Goal: Task Accomplishment & Management: Complete application form

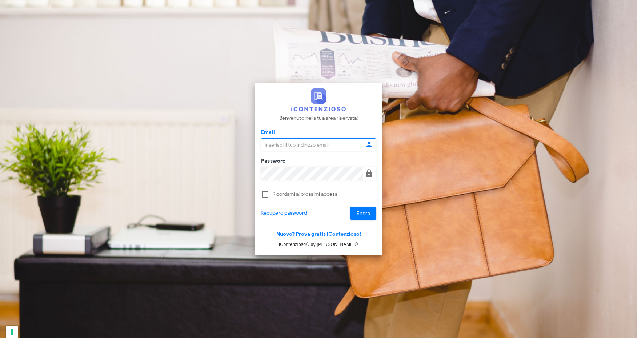
type input "[EMAIL_ADDRESS][DOMAIN_NAME]"
click at [363, 212] on span "Entra" at bounding box center [363, 213] width 15 height 6
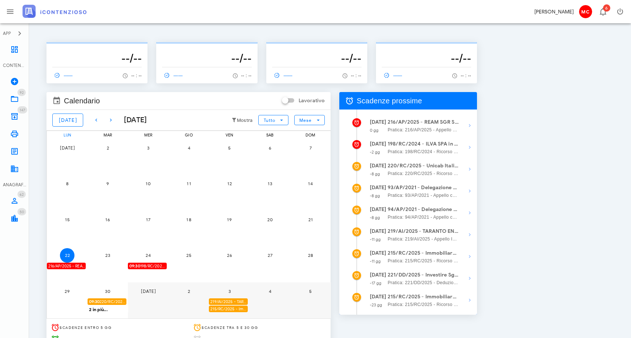
click at [147, 265] on span "09:30 198/RC/2024 - ILVA SPA in Amministrazione Straordinaria - Presentarsi in …" at bounding box center [147, 265] width 37 height 7
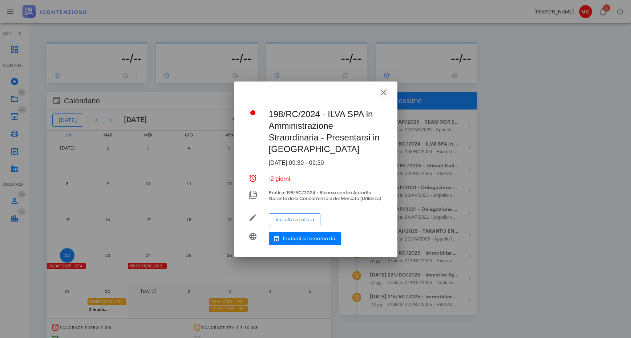
click at [385, 94] on icon "button" at bounding box center [383, 92] width 9 height 9
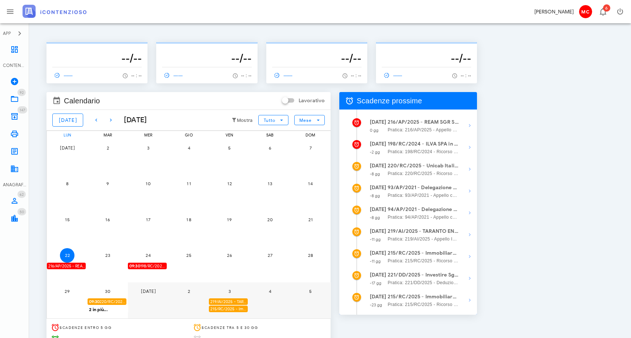
click at [76, 265] on div "216/AP/2025 - REAM SGR S.p.A. - FONDO Piemonte Case - Deposita la Costituzione …" at bounding box center [66, 265] width 39 height 7
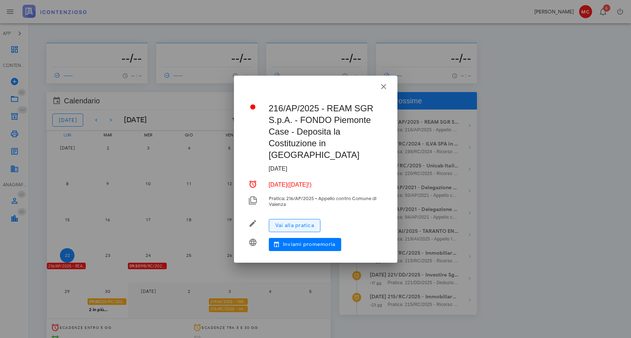
click at [308, 222] on span "Vai alla pratica" at bounding box center [294, 225] width 39 height 6
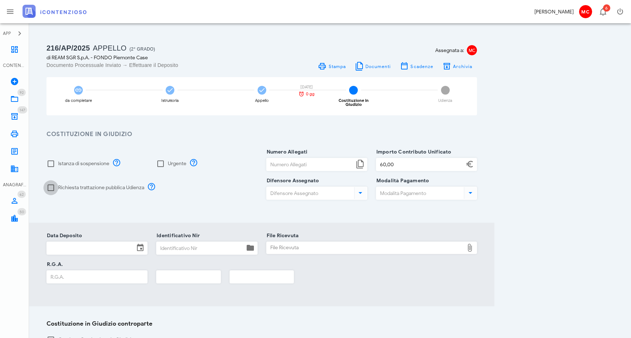
click at [50, 184] on div at bounding box center [51, 187] width 12 height 12
checkbox input "true"
click at [324, 163] on input "Numero Allegati" at bounding box center [311, 164] width 88 height 12
type input "1"
click at [431, 159] on input "60" at bounding box center [421, 164] width 88 height 12
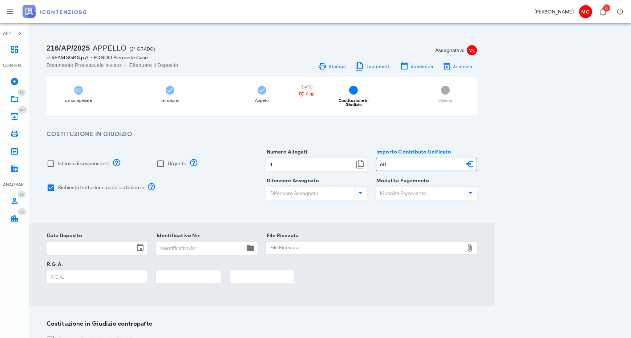
type input "6"
click at [361, 189] on icon at bounding box center [360, 192] width 9 height 9
type input "210,00"
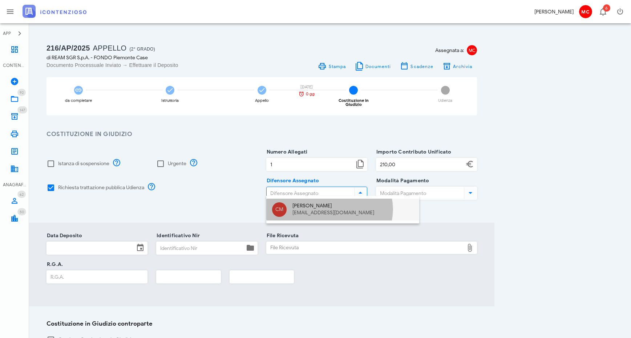
click at [360, 208] on div "Corrado Maugeri" at bounding box center [353, 206] width 121 height 6
type input "Corrado Maugeri"
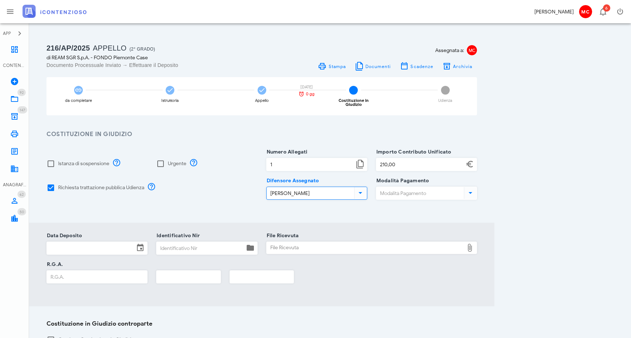
click at [471, 188] on icon at bounding box center [470, 192] width 9 height 9
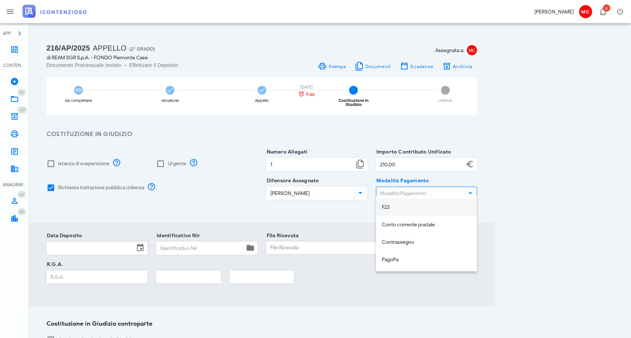
click at [448, 202] on div "F23" at bounding box center [426, 207] width 89 height 15
type input "F23"
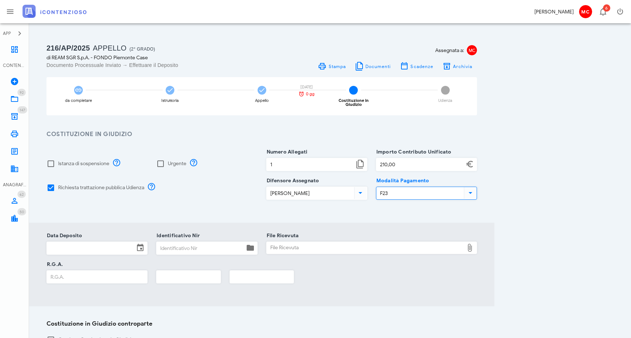
click at [140, 245] on icon at bounding box center [140, 247] width 9 height 9
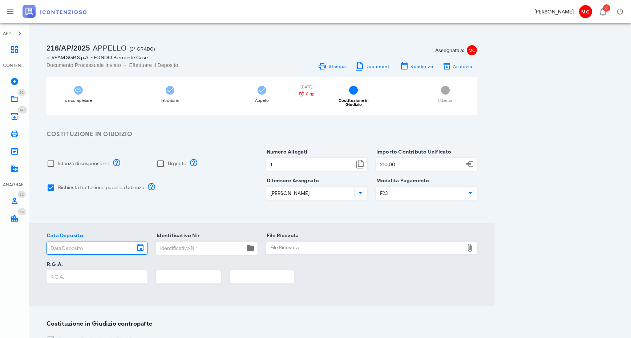
click at [132, 242] on input "Data Deposito" at bounding box center [91, 248] width 88 height 12
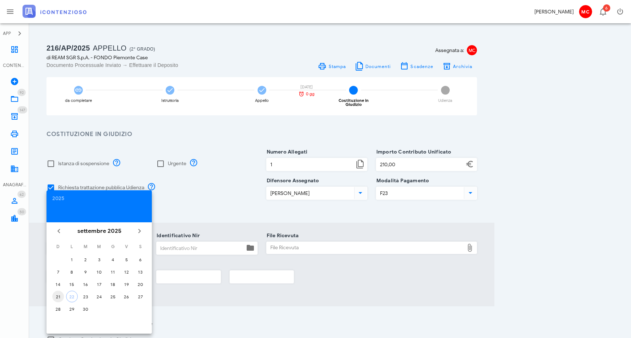
click at [56, 296] on div "21" at bounding box center [58, 296] width 12 height 5
type input "21/09/2025"
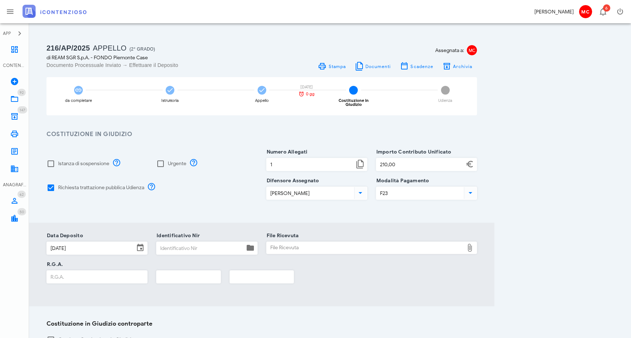
click at [237, 246] on input "Identificativo Nir" at bounding box center [201, 248] width 88 height 12
paste input "T-1382230/2025"
type input "T-1382230/2025"
click at [296, 244] on div "File Ricevuta" at bounding box center [366, 248] width 198 height 12
type input "C:\fakepath\POSTA CERTIFICATA Acquisizione della pratica con ricevuta 250921180…"
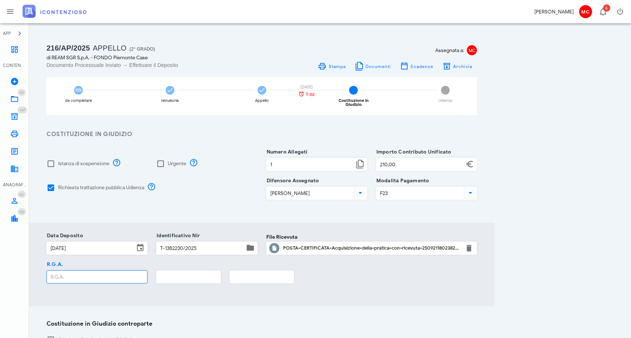
click at [127, 273] on input "R.G.A." at bounding box center [97, 276] width 100 height 12
type input "831"
click at [207, 273] on input "text" at bounding box center [189, 276] width 64 height 12
type input "2025"
click at [406, 259] on div "File Ricevuta POSTA-CERTIFICATA-Acquisizione-della-pratica-con-ricevuta-2509211…" at bounding box center [371, 252] width 211 height 23
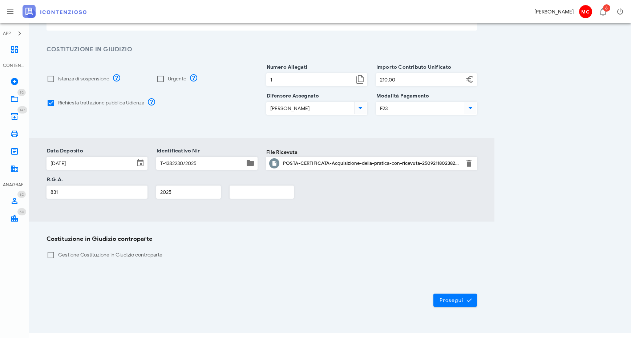
scroll to position [92, 0]
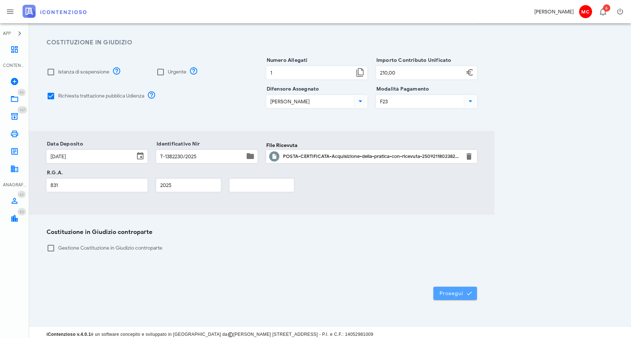
click at [461, 293] on button "Prosegui" at bounding box center [456, 292] width 44 height 13
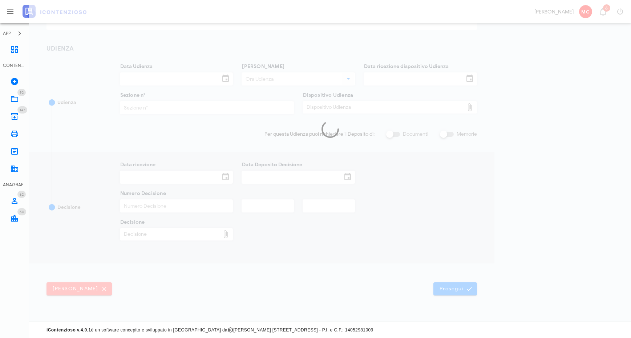
scroll to position [86, 0]
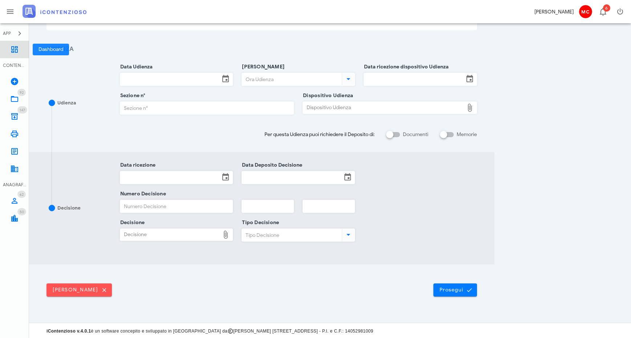
click at [15, 52] on icon at bounding box center [14, 49] width 9 height 9
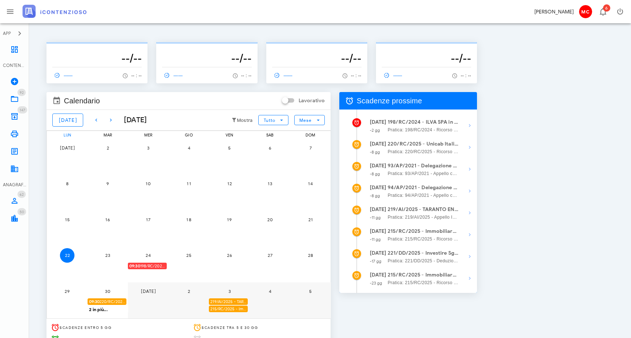
click at [152, 266] on span "09:30 198/RC/2024 - ILVA SPA in Amministrazione Straordinaria - Presentarsi in …" at bounding box center [147, 265] width 37 height 7
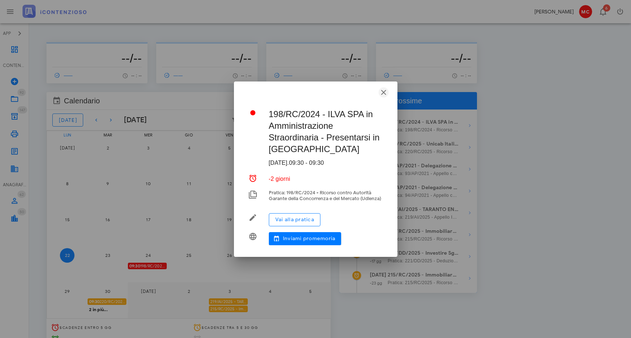
click at [382, 91] on icon "button" at bounding box center [383, 92] width 9 height 9
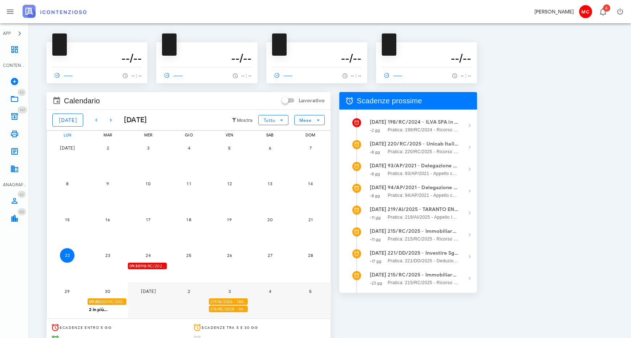
click at [155, 268] on span "09:30 198/RC/2024 - ILVA SPA in Amministrazione Straordinaria - Presentarsi in …" at bounding box center [147, 265] width 37 height 7
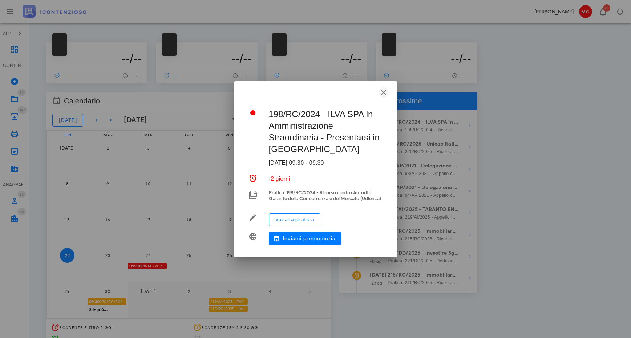
click at [384, 93] on icon "button" at bounding box center [383, 92] width 9 height 9
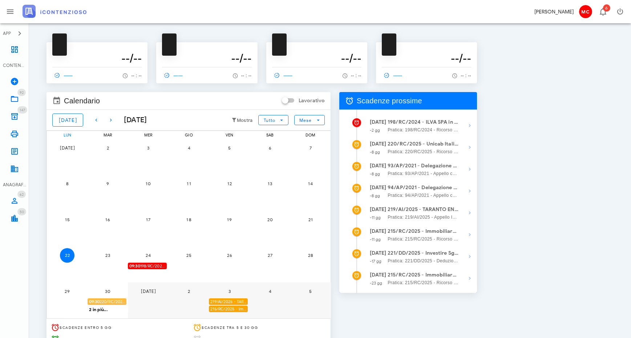
click at [113, 301] on span "09:30 220/RC/2025 - Unicab Italia S.r.l. a socio unico - Presentarsi in Udienza" at bounding box center [107, 301] width 37 height 7
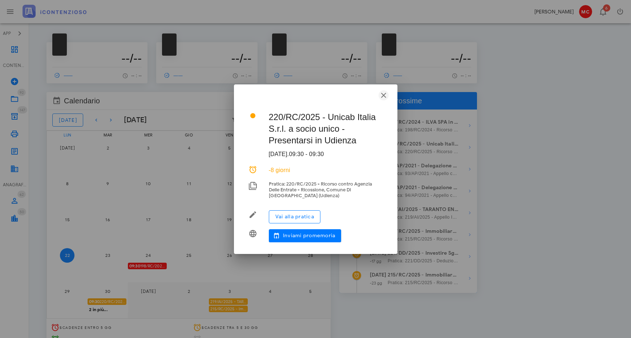
click at [383, 98] on icon "button" at bounding box center [383, 95] width 9 height 9
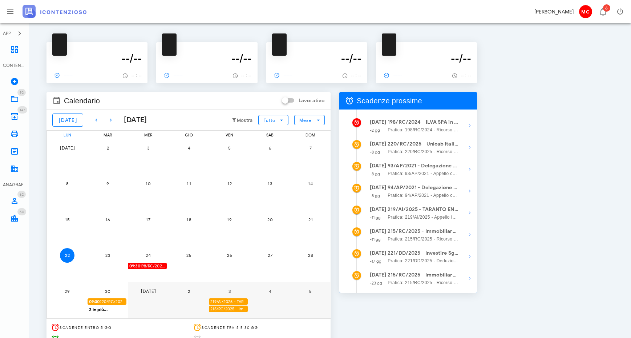
scroll to position [4, 0]
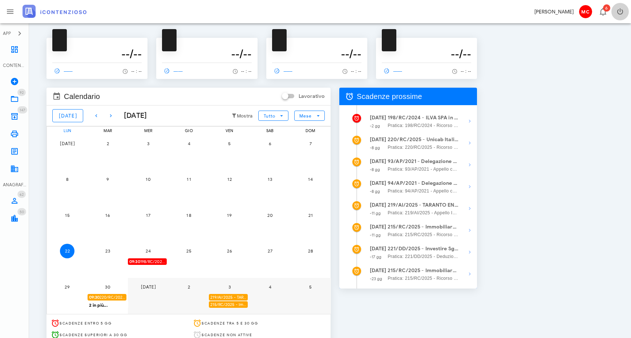
click at [622, 15] on icon "button" at bounding box center [620, 11] width 9 height 9
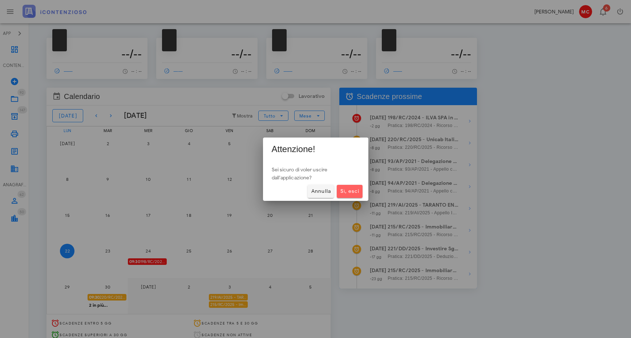
click at [350, 193] on span "Sì, esci" at bounding box center [350, 191] width 20 height 6
